Goal: Task Accomplishment & Management: Manage account settings

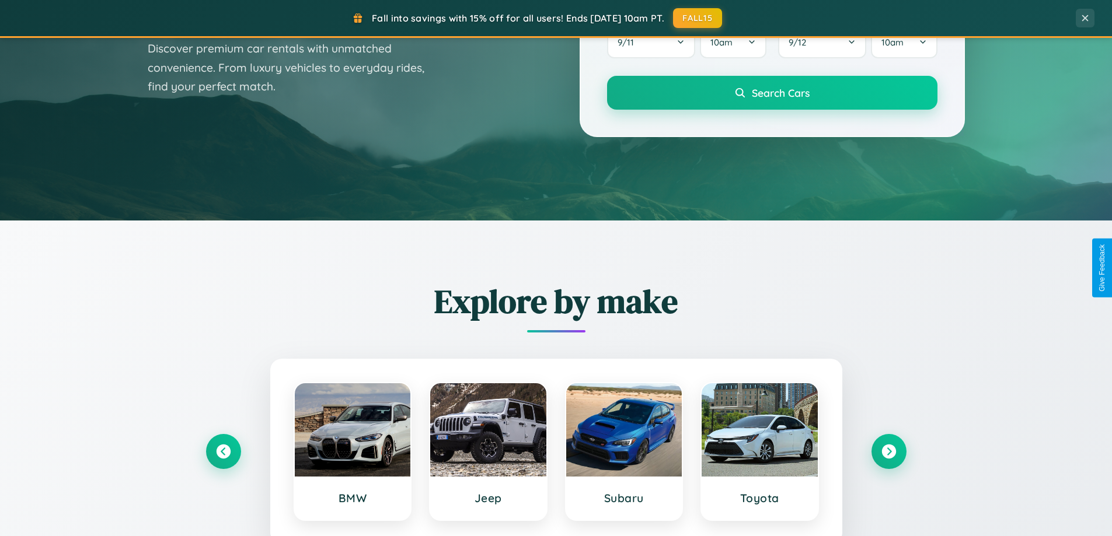
scroll to position [503, 0]
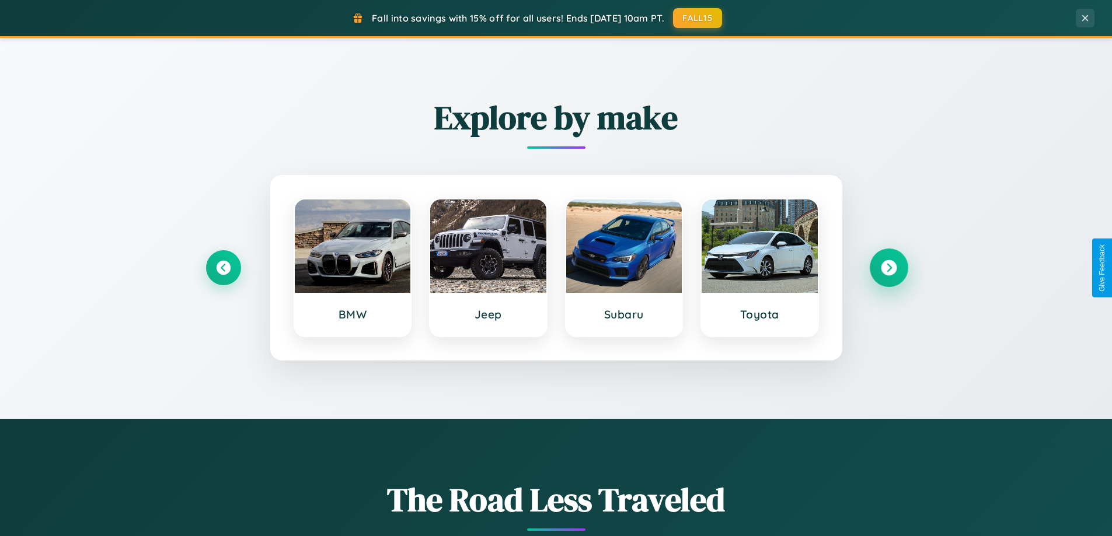
click at [888, 268] on icon at bounding box center [889, 268] width 16 height 16
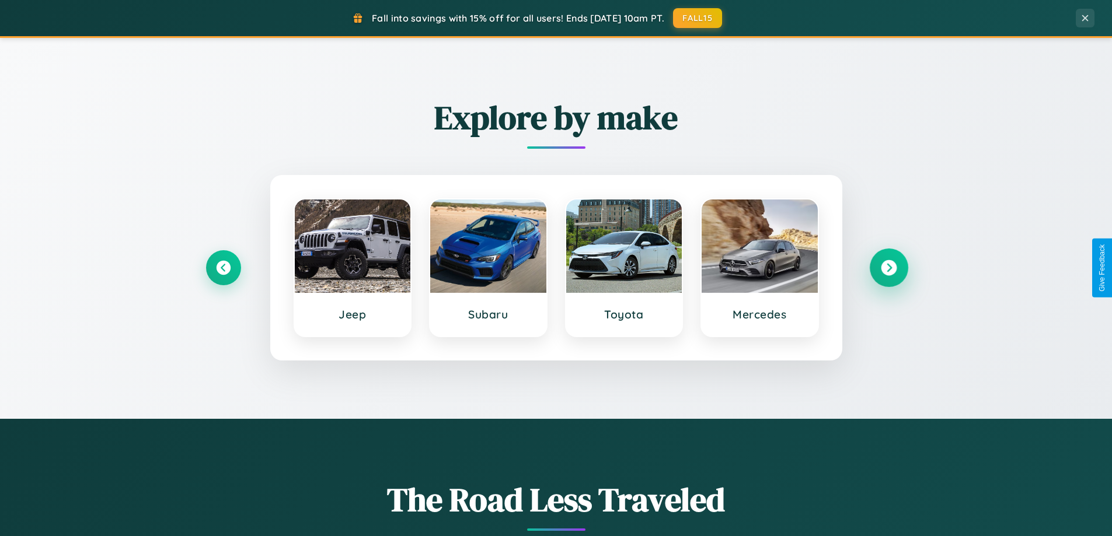
click at [888, 268] on icon at bounding box center [889, 268] width 16 height 16
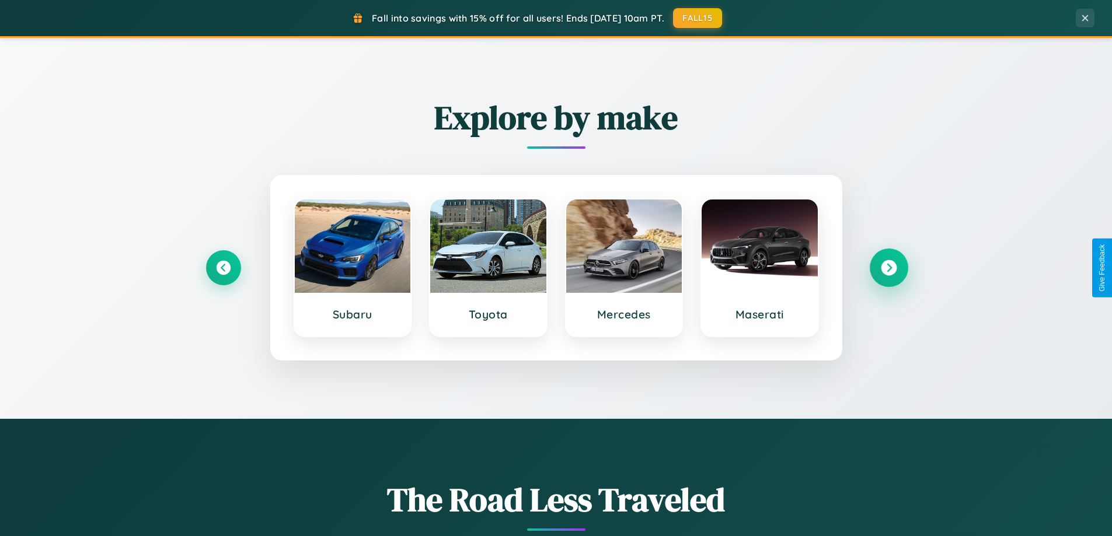
scroll to position [2246, 0]
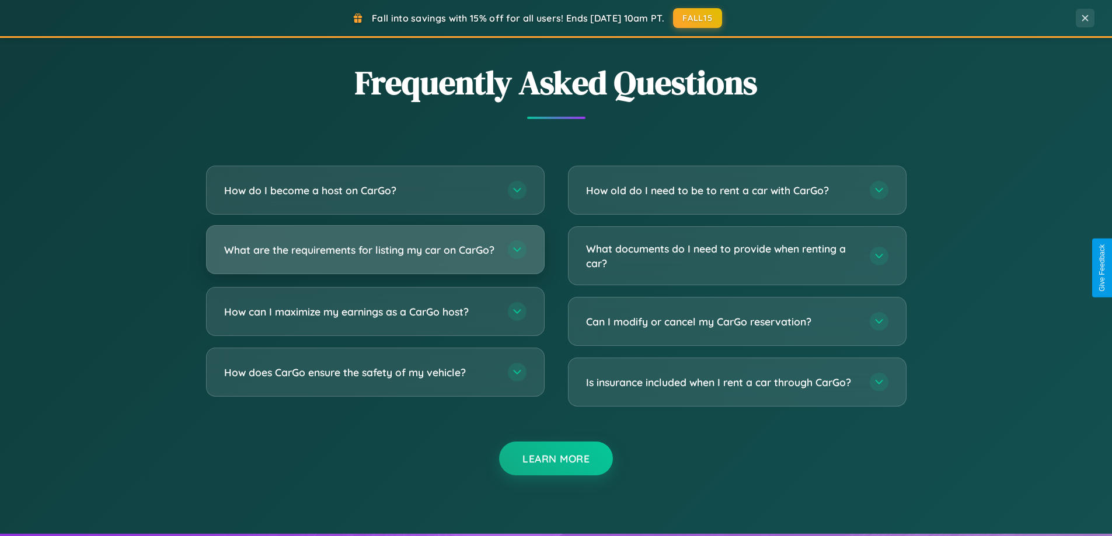
click at [375, 256] on h3 "What are the requirements for listing my car on CarGo?" at bounding box center [360, 250] width 272 height 15
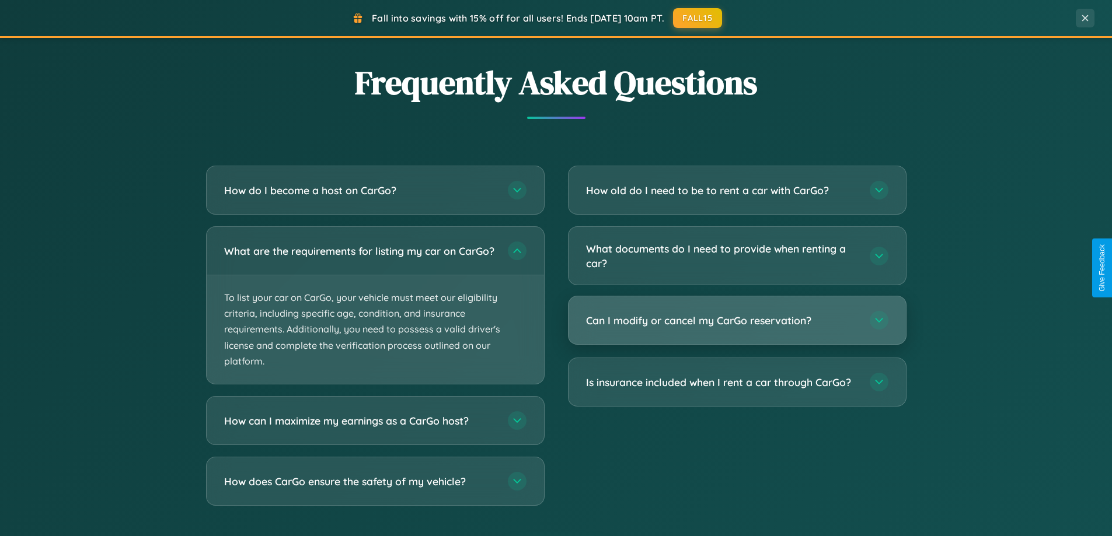
click at [737, 322] on h3 "Can I modify or cancel my CarGo reservation?" at bounding box center [722, 320] width 272 height 15
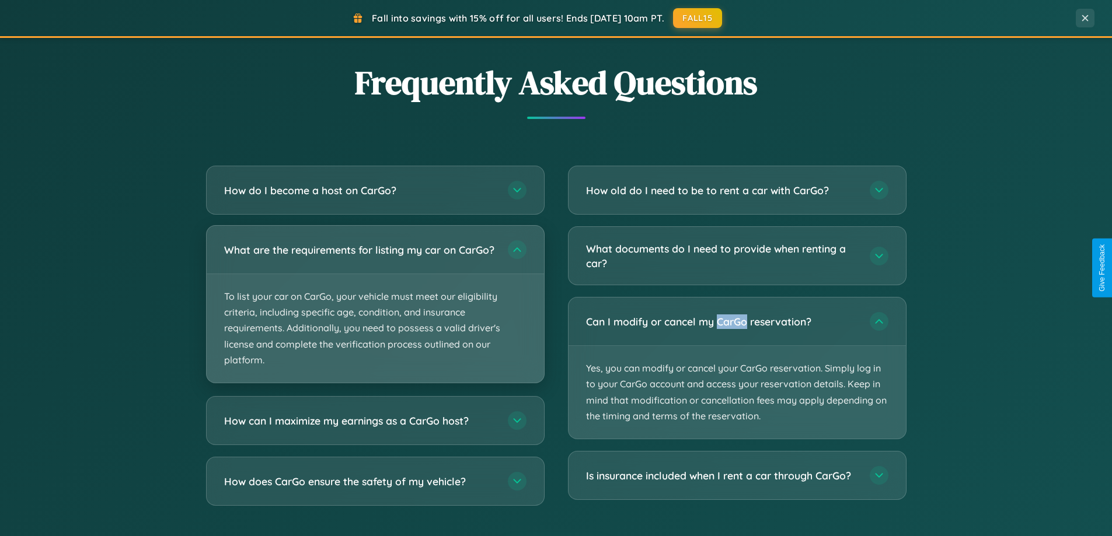
click at [375, 309] on p "To list your car on CarGo, your vehicle must meet our eligibility criteria, inc…" at bounding box center [375, 328] width 337 height 109
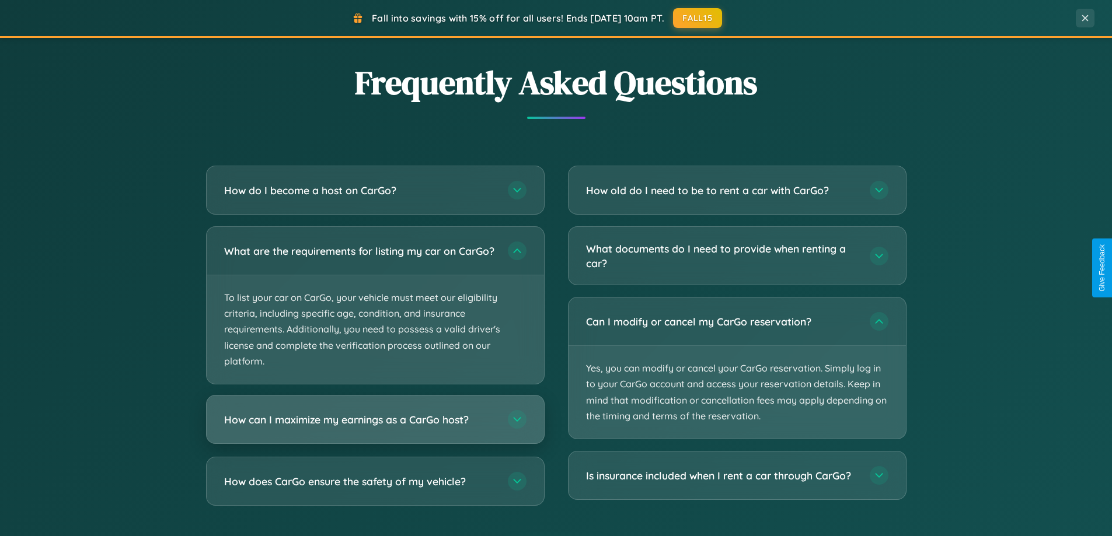
click at [375, 427] on h3 "How can I maximize my earnings as a CarGo host?" at bounding box center [360, 420] width 272 height 15
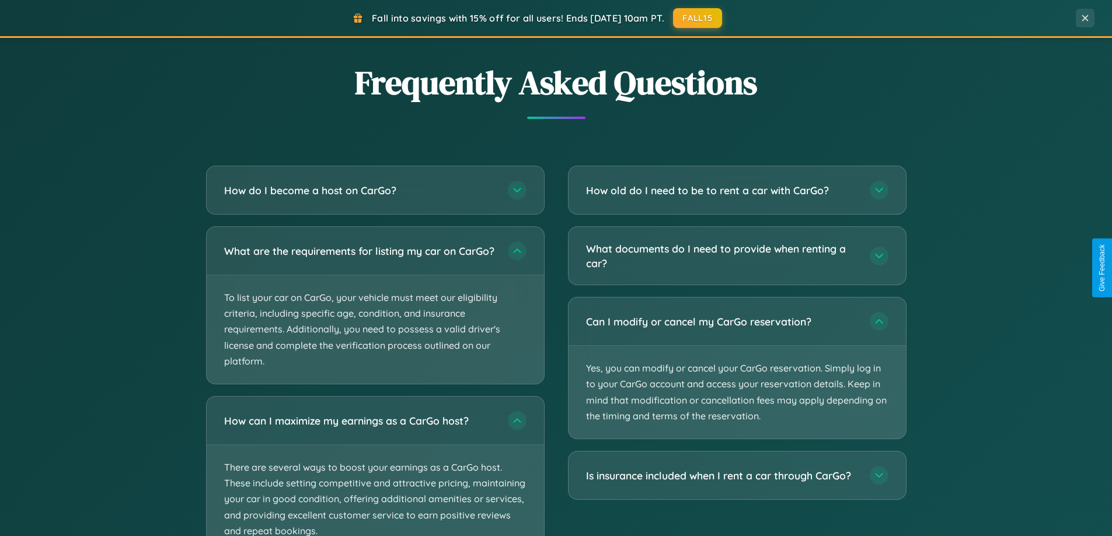
scroll to position [0, 0]
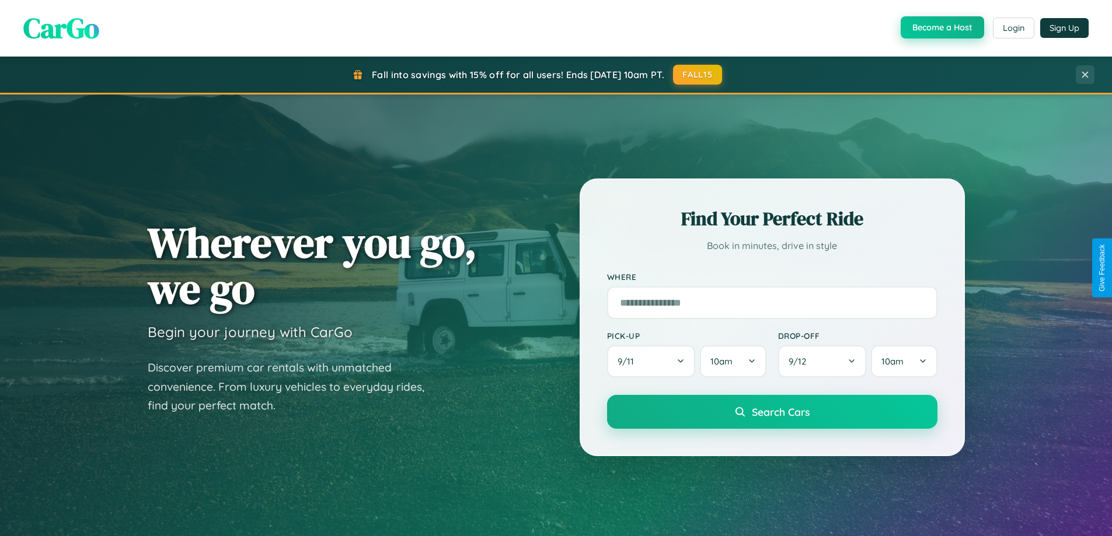
click at [941, 28] on button "Become a Host" at bounding box center [942, 27] width 83 height 22
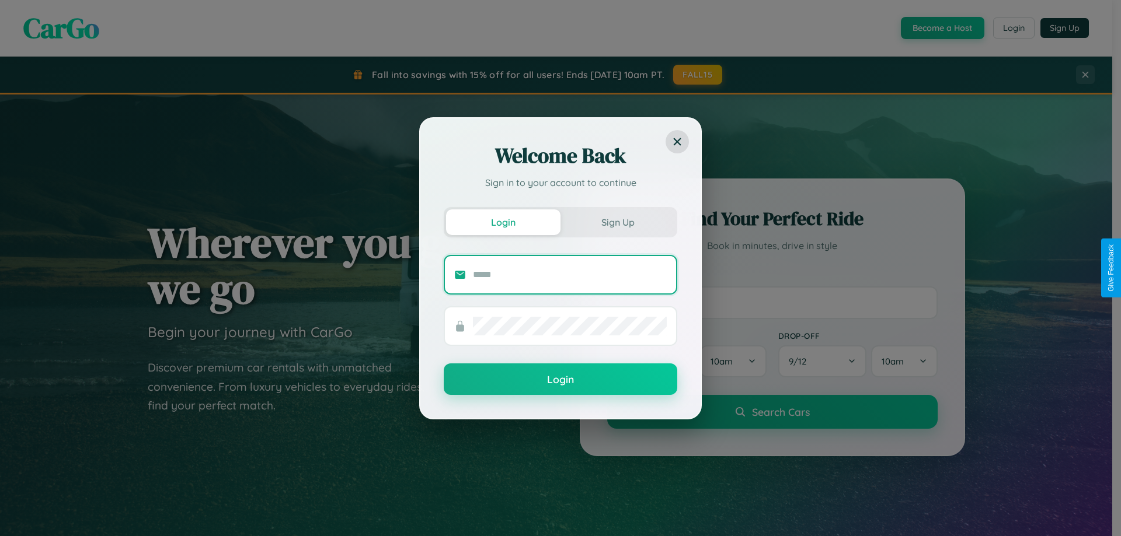
click at [570, 274] on input "text" at bounding box center [570, 275] width 194 height 19
type input "**********"
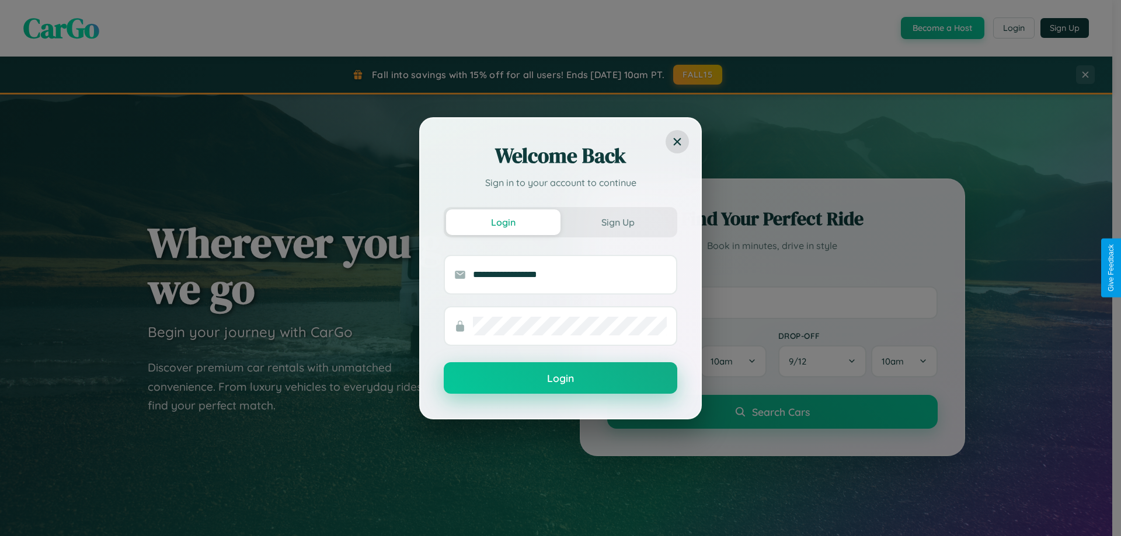
click at [560, 379] on button "Login" at bounding box center [560, 379] width 233 height 32
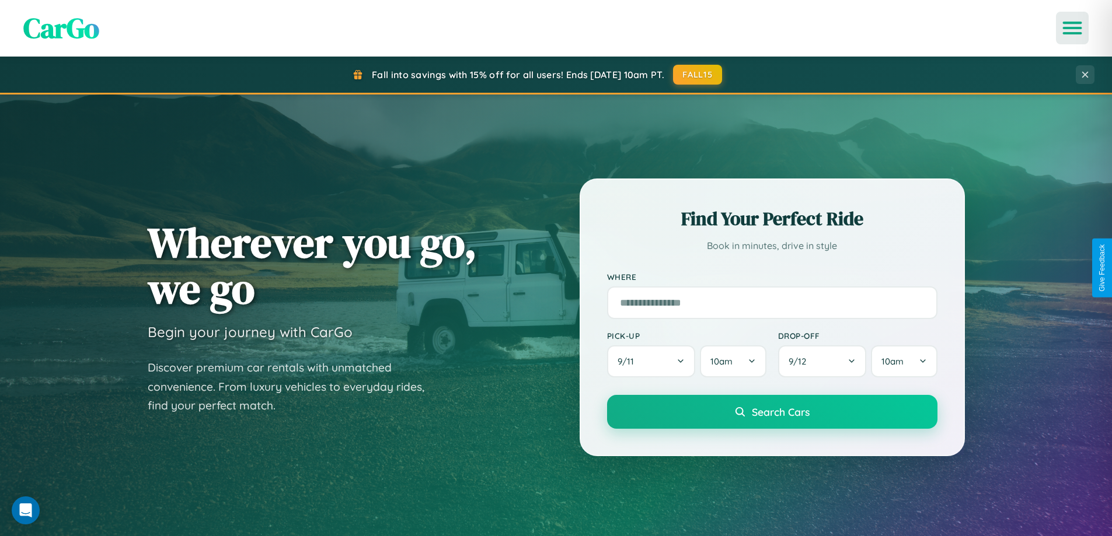
click at [1072, 28] on icon "Open menu" at bounding box center [1072, 28] width 17 height 11
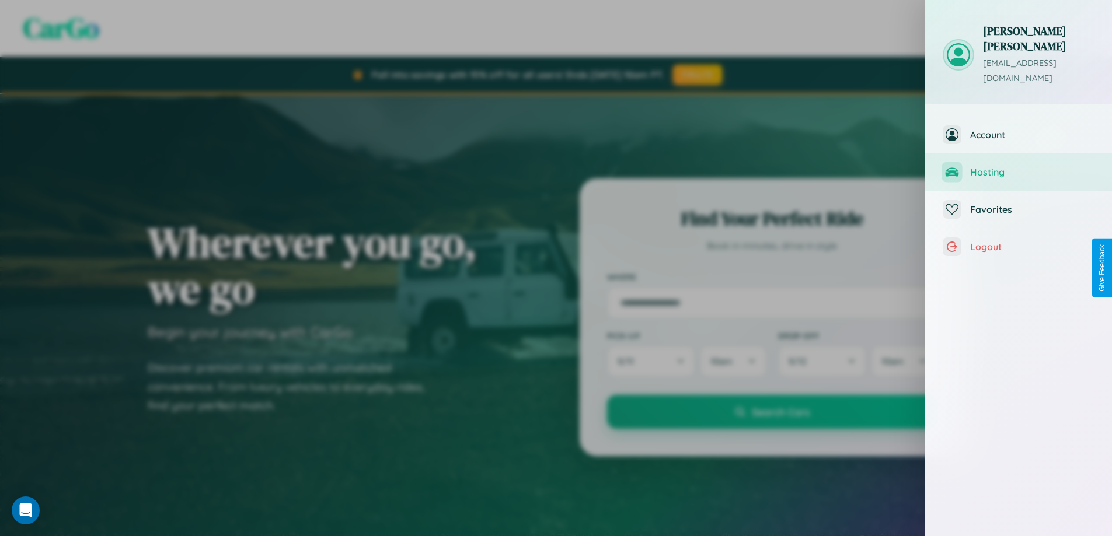
click at [1019, 166] on span "Hosting" at bounding box center [1032, 172] width 124 height 12
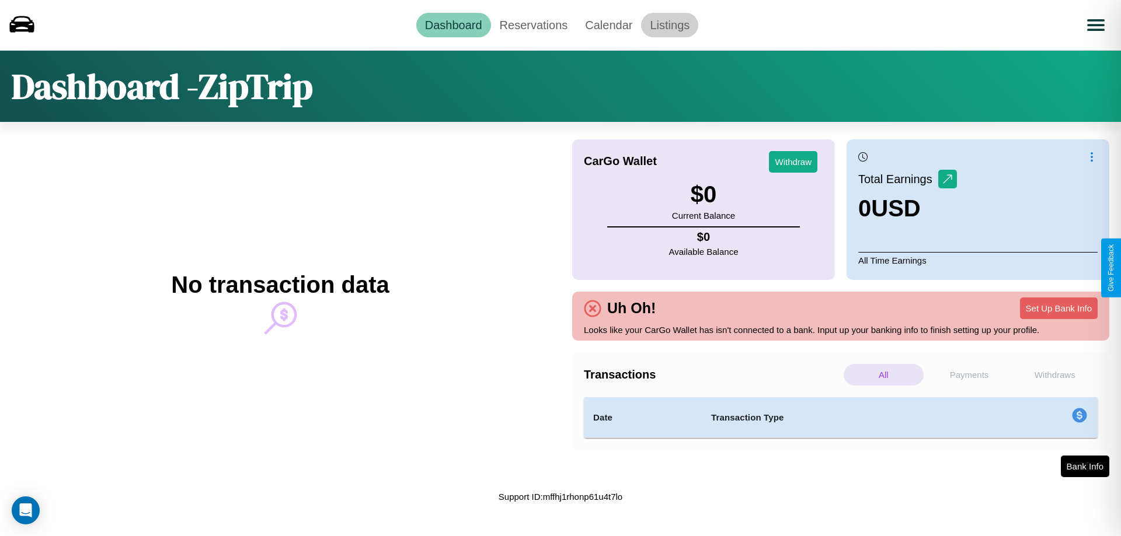
click at [670, 25] on link "Listings" at bounding box center [669, 25] width 57 height 25
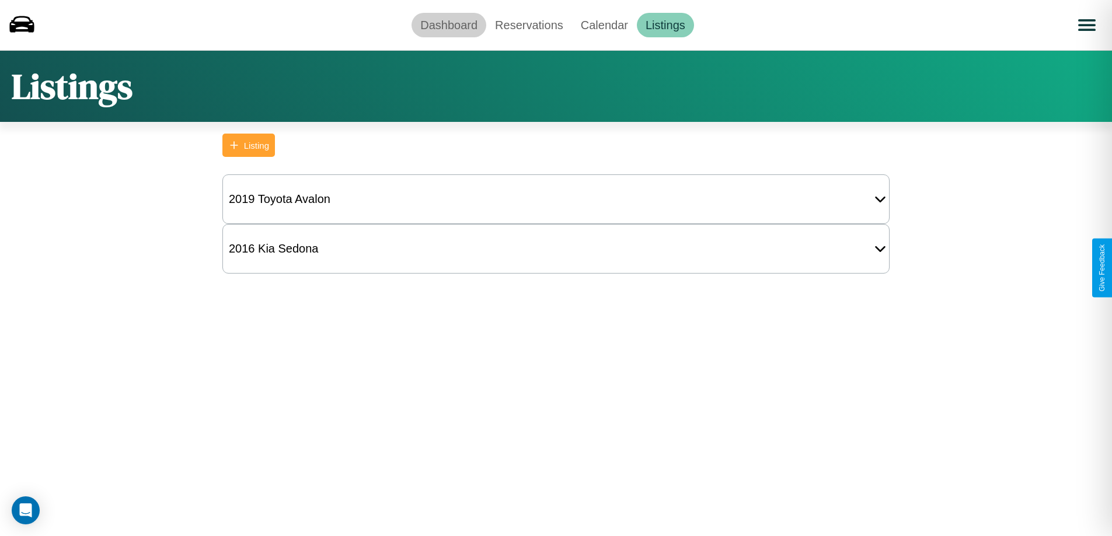
click at [449, 25] on link "Dashboard" at bounding box center [449, 25] width 75 height 25
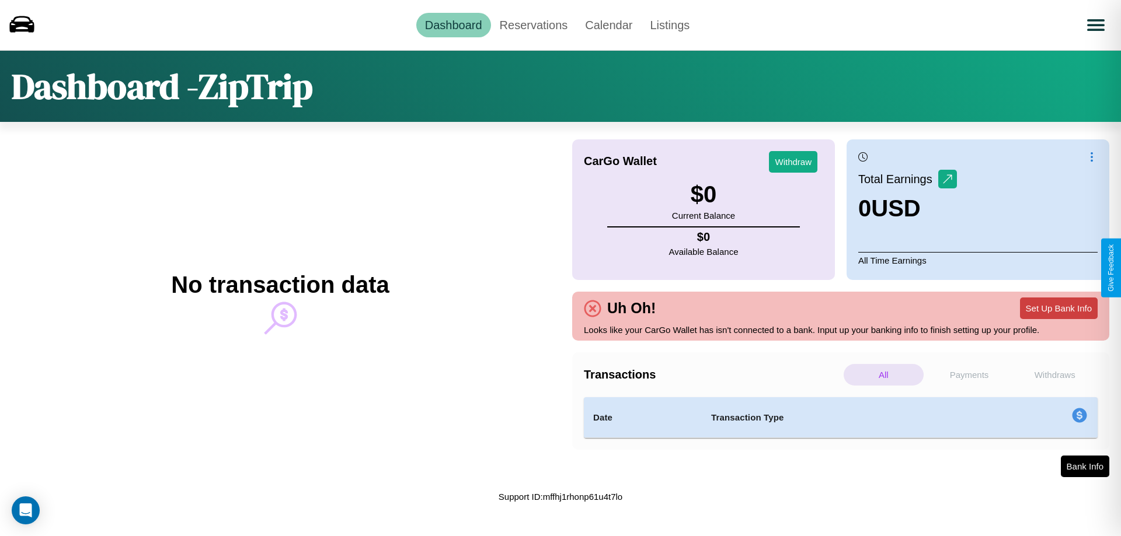
click at [1058, 308] on button "Set Up Bank Info" at bounding box center [1059, 309] width 78 height 22
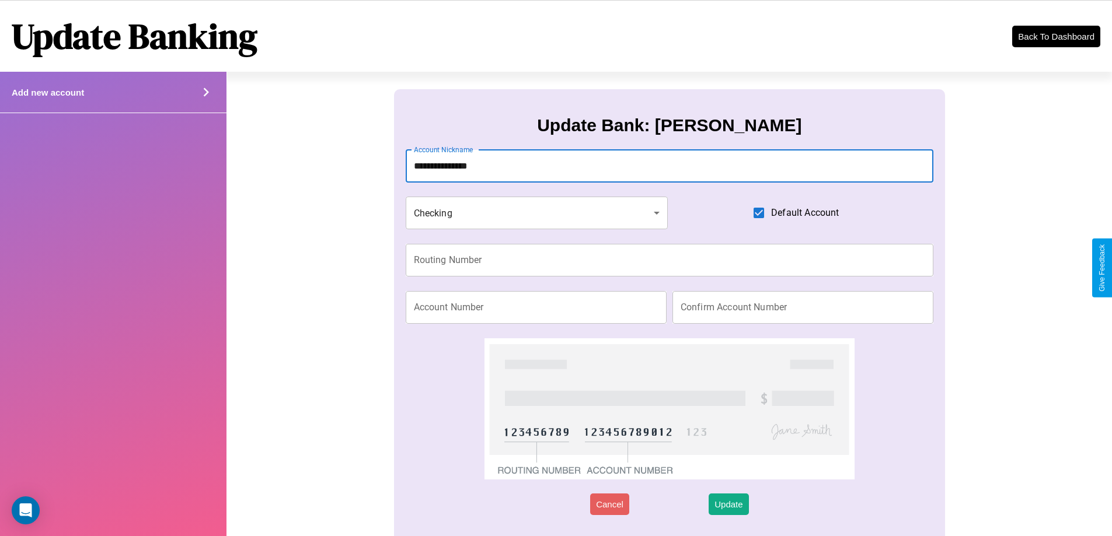
type input "**********"
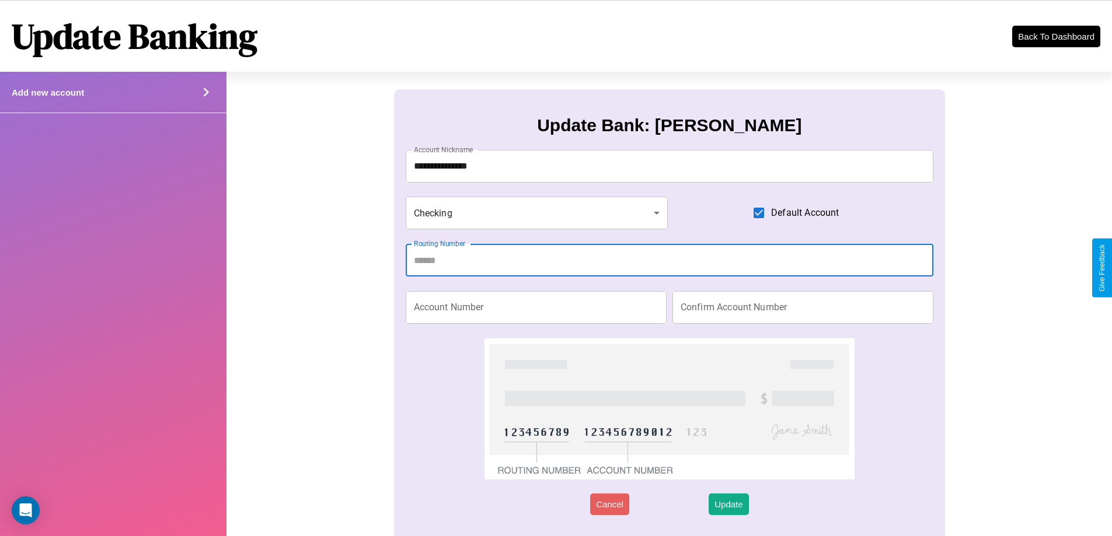
click at [669, 260] on input "Routing Number" at bounding box center [670, 260] width 528 height 33
type input "*********"
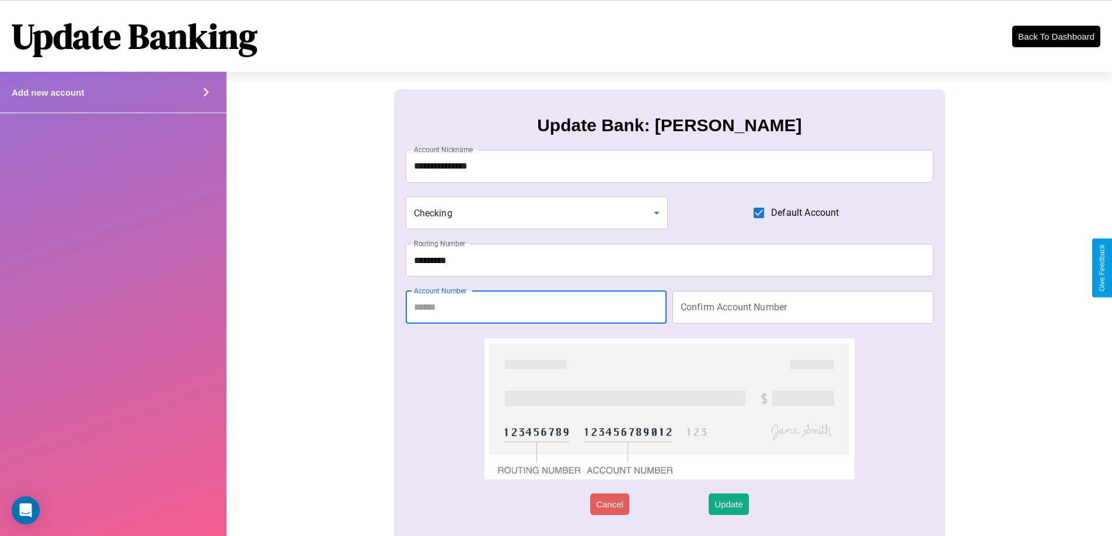
click at [536, 307] on input "Account Number" at bounding box center [536, 307] width 261 height 33
type input "********"
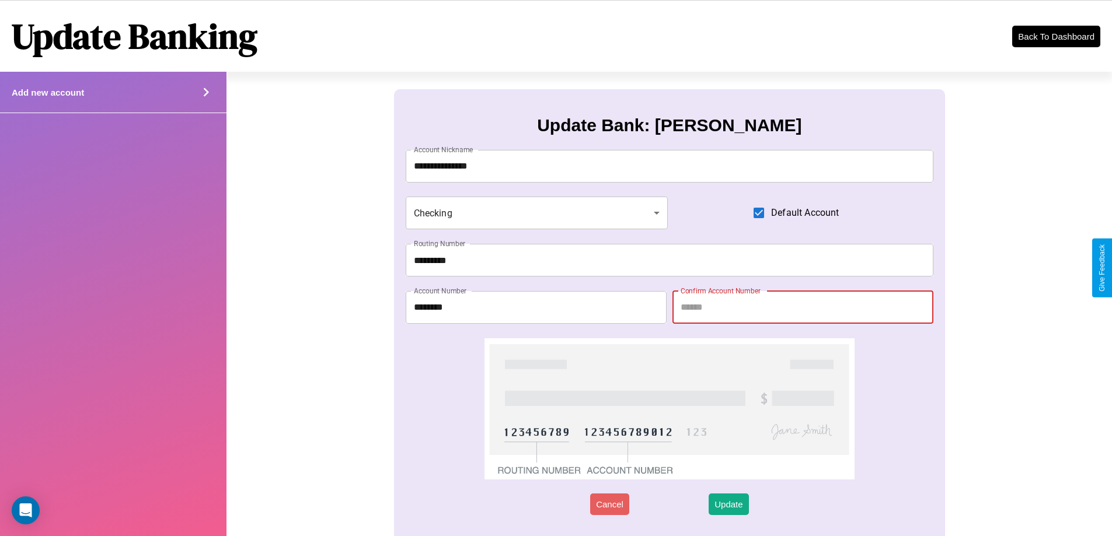
click at [803, 307] on input "Confirm Account Number" at bounding box center [802, 307] width 261 height 33
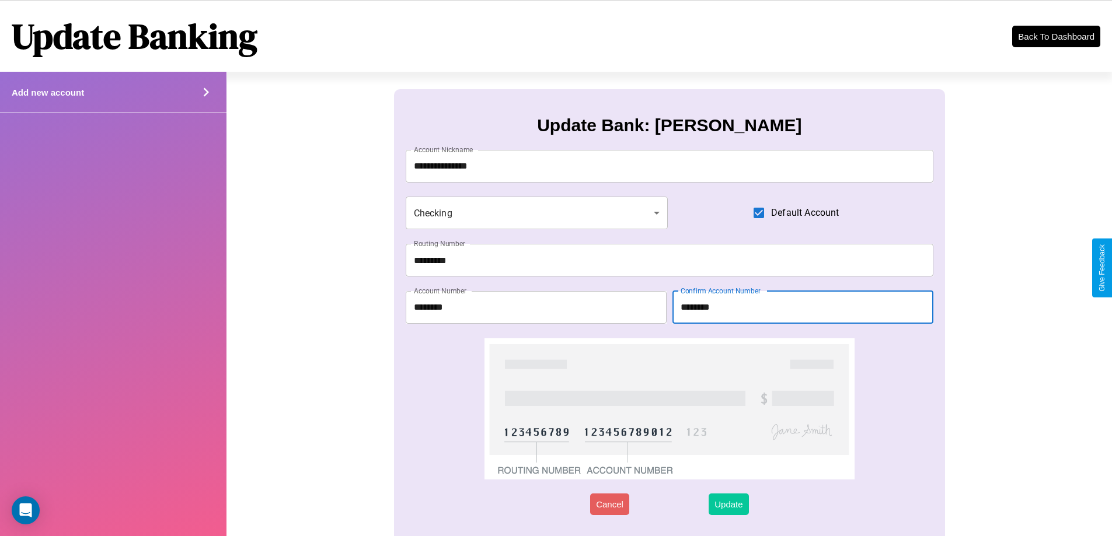
type input "********"
click at [729, 504] on button "Update" at bounding box center [729, 505] width 40 height 22
